Goal: Task Accomplishment & Management: Use online tool/utility

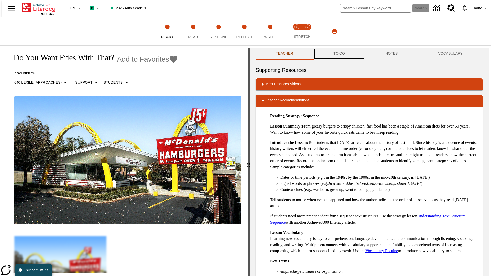
click at [339, 54] on button "TO-DO" at bounding box center [339, 54] width 52 height 12
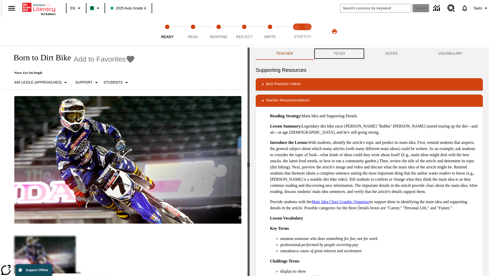
click at [339, 54] on button "TO-DO" at bounding box center [339, 54] width 52 height 12
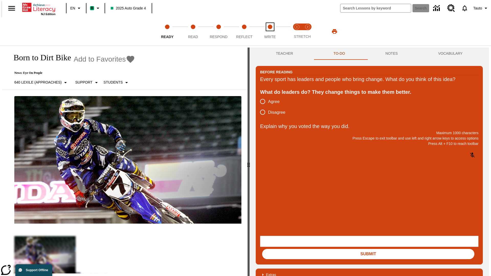
click at [270, 31] on span "Write" at bounding box center [270, 34] width 12 height 9
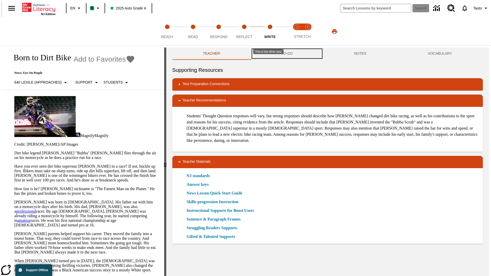
scroll to position [0, 0]
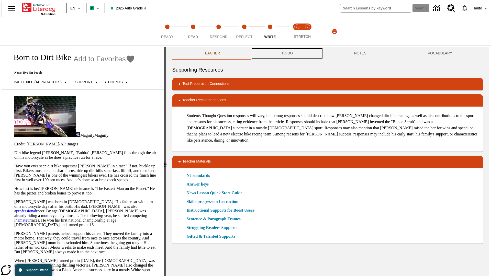
click at [287, 54] on button "TO-DO" at bounding box center [287, 53] width 73 height 12
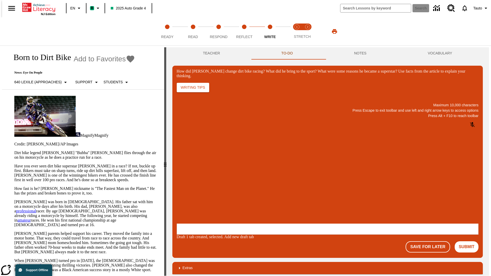
scroll to position [0, 0]
click at [251, 191] on p "One change Stewart brought to dirt bike racing was…" at bounding box center [215, 192] width 73 height 9
click at [187, 171] on span "Copy" at bounding box center [183, 173] width 8 height 4
click at [361, 53] on button "NOTES" at bounding box center [361, 53] width 74 height 12
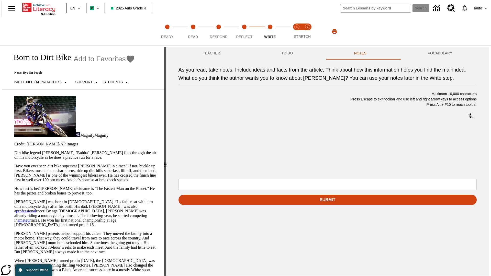
click at [253, 147] on p "As you read, take notes. Include ideas and facts from the article. Think about …" at bounding box center [216, 146] width 73 height 5
click at [211, 130] on span "Copy" at bounding box center [215, 128] width 8 height 4
click at [253, 147] on p "As you read, take notes. Include ideas and facts from the article. Think about …" at bounding box center [216, 146] width 73 height 5
